Goal: Task Accomplishment & Management: Use online tool/utility

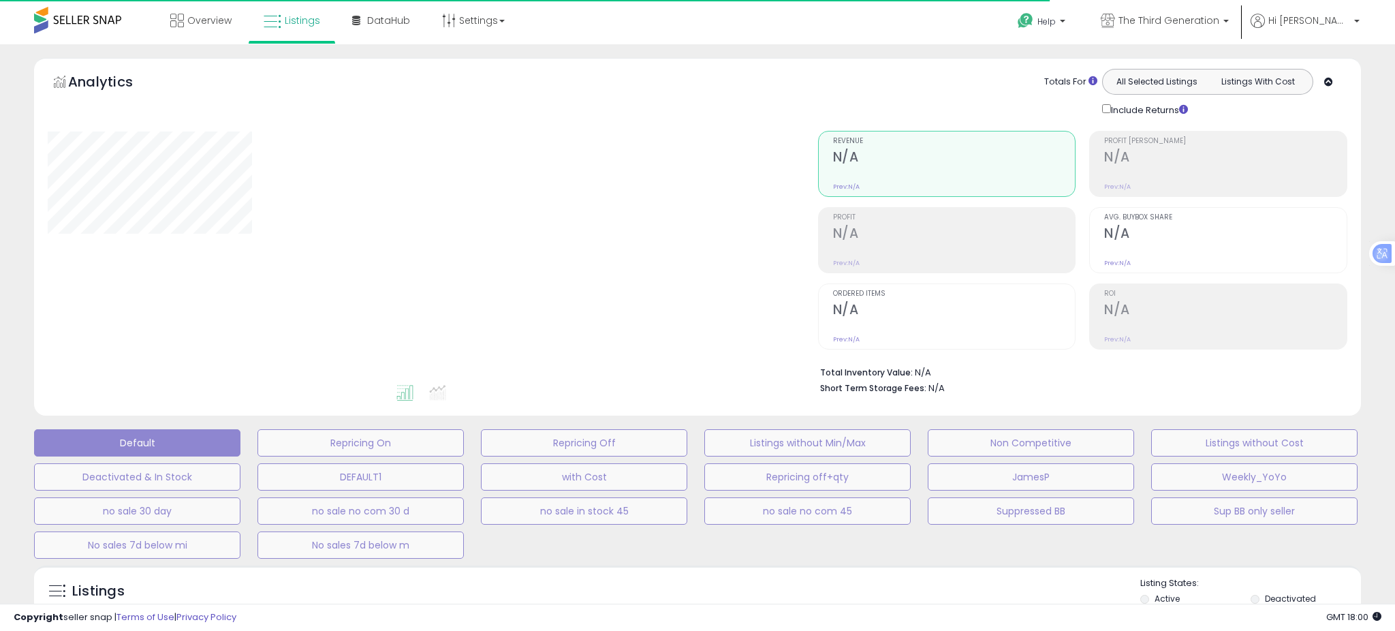
type input "**********"
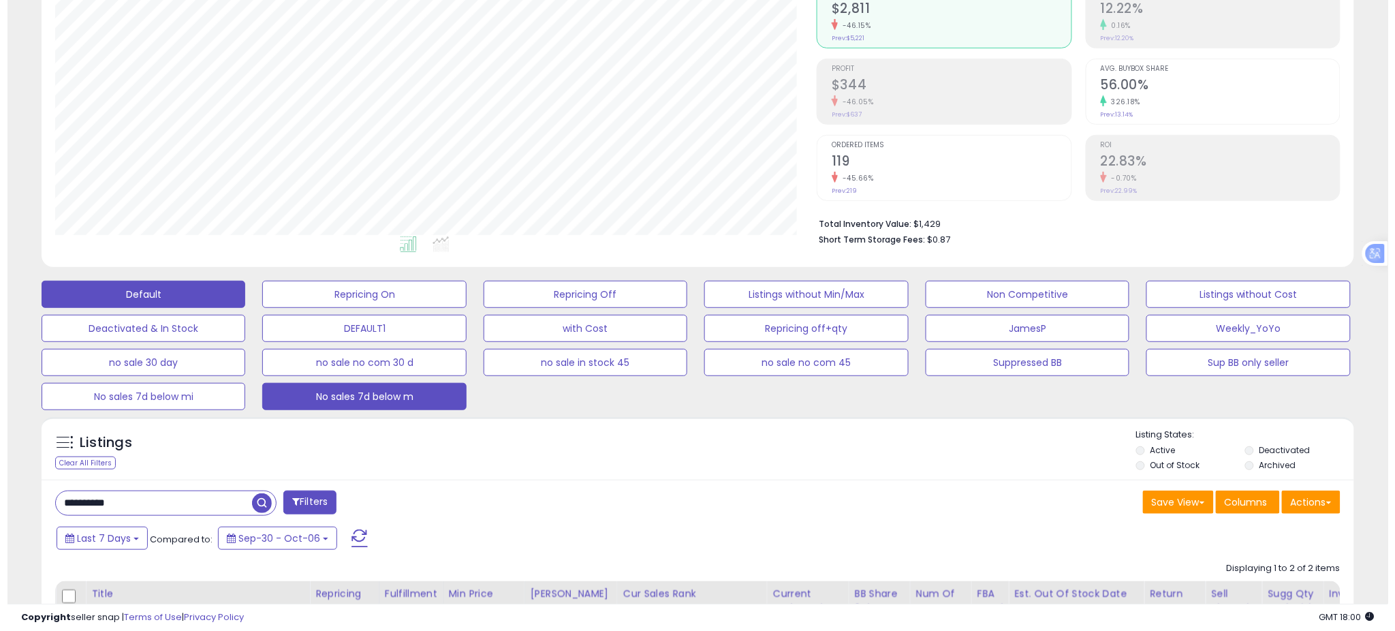
scroll to position [151, 0]
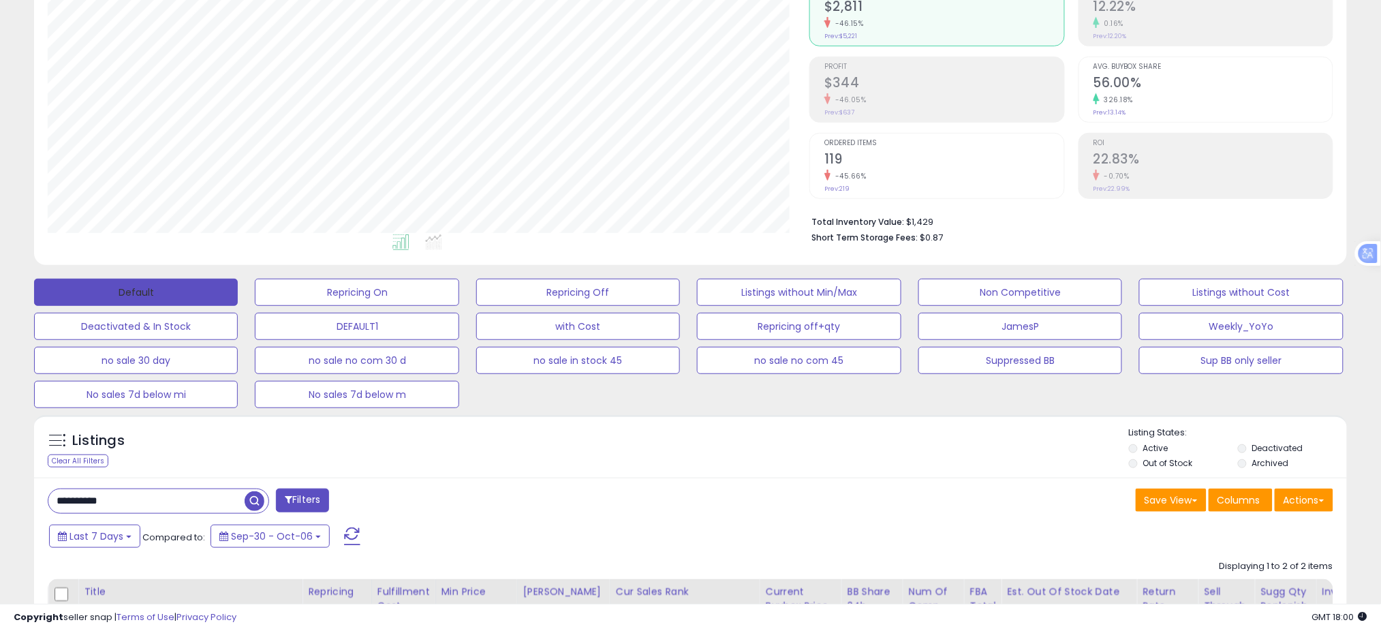
click at [199, 282] on button "Default" at bounding box center [136, 292] width 204 height 27
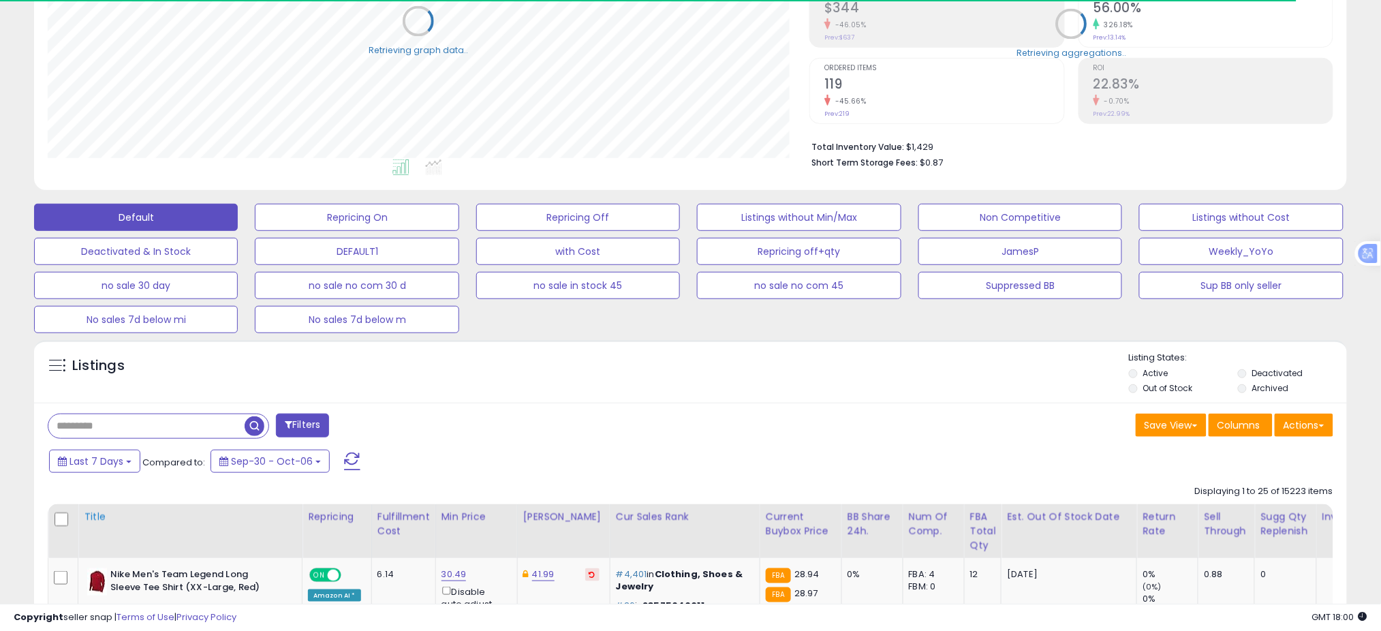
scroll to position [302, 0]
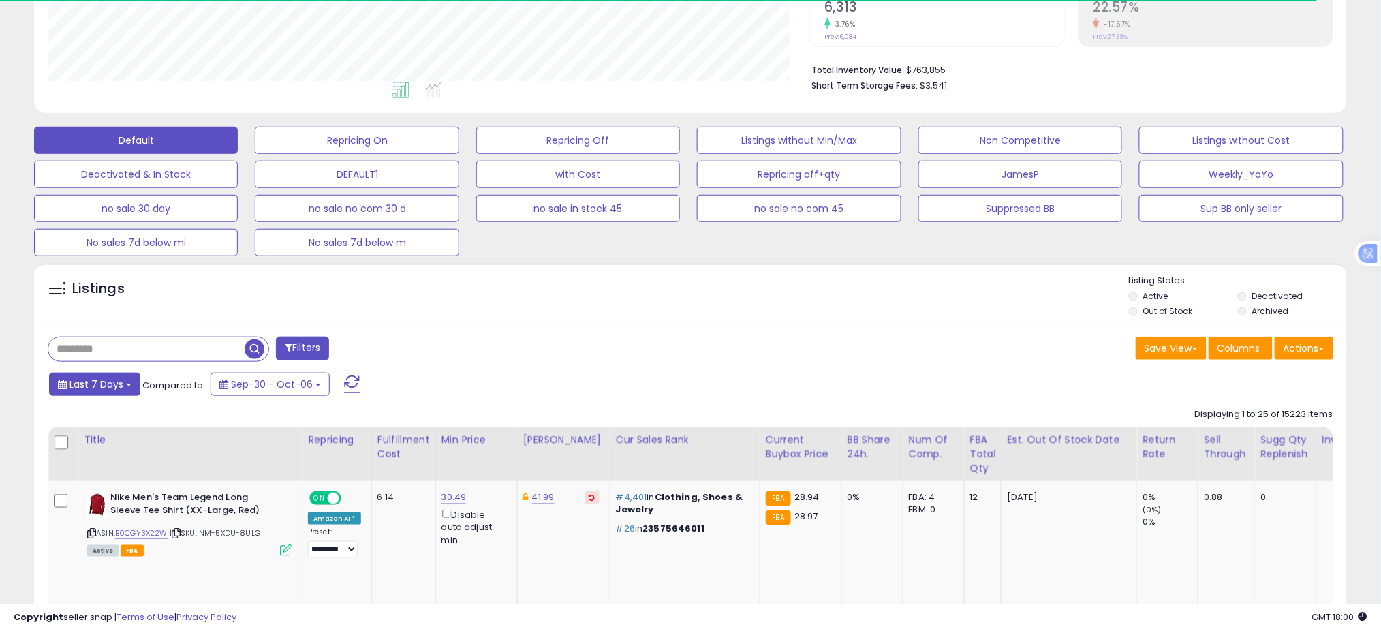
click at [112, 377] on span "Last 7 Days" at bounding box center [96, 384] width 54 height 14
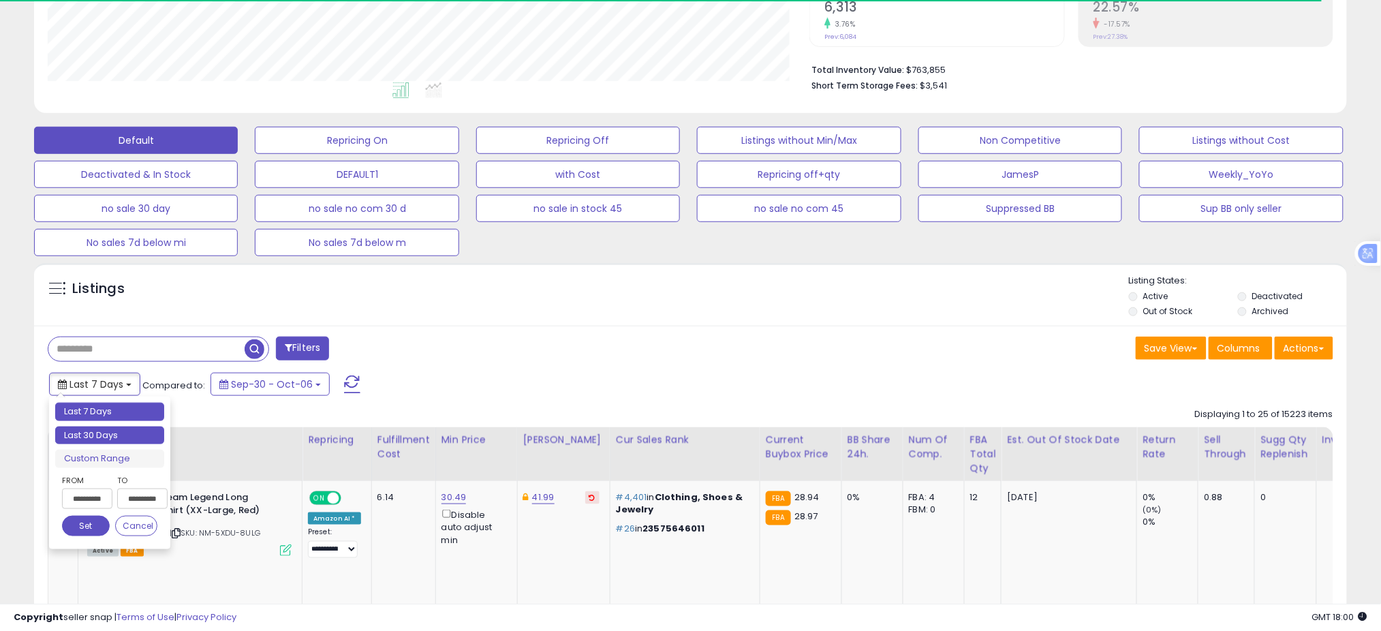
type input "**********"
click at [91, 440] on li "Last 30 Days" at bounding box center [109, 435] width 109 height 18
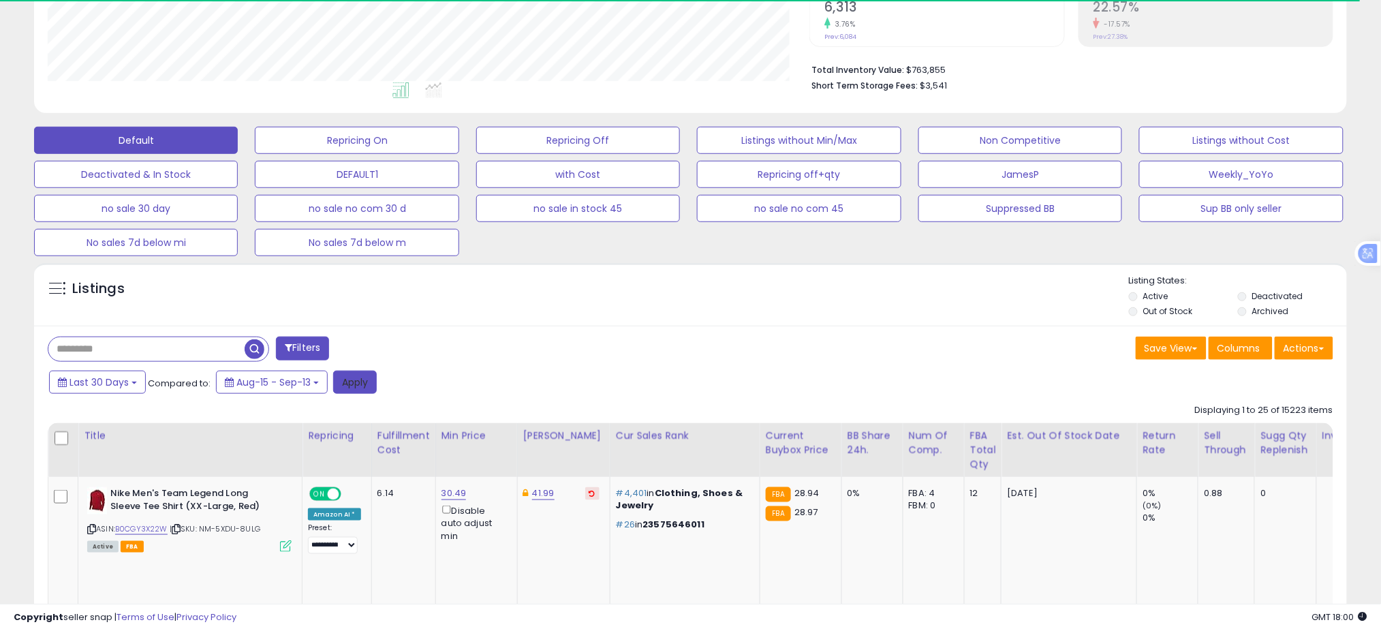
click at [358, 390] on button "Apply" at bounding box center [355, 382] width 44 height 23
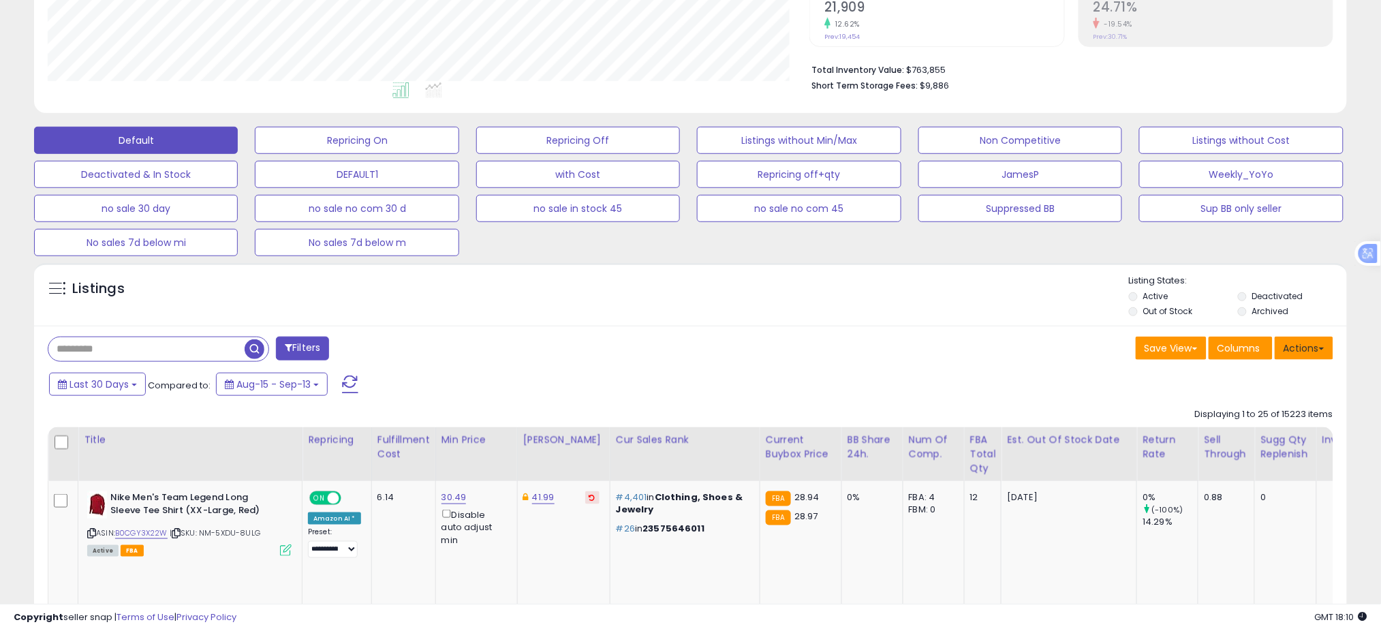
click at [1293, 347] on button "Actions" at bounding box center [1304, 348] width 59 height 23
click at [1258, 439] on link "Export All Columns" at bounding box center [1248, 434] width 149 height 21
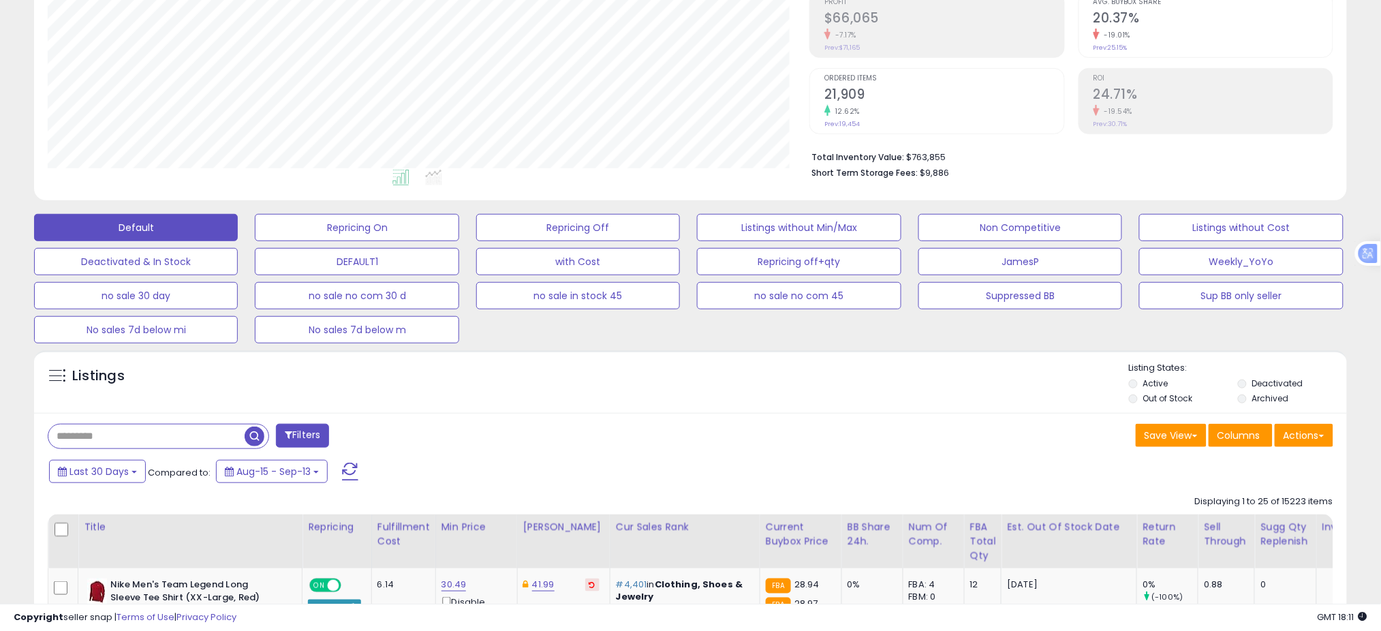
scroll to position [151, 0]
